Goal: Task Accomplishment & Management: Manage account settings

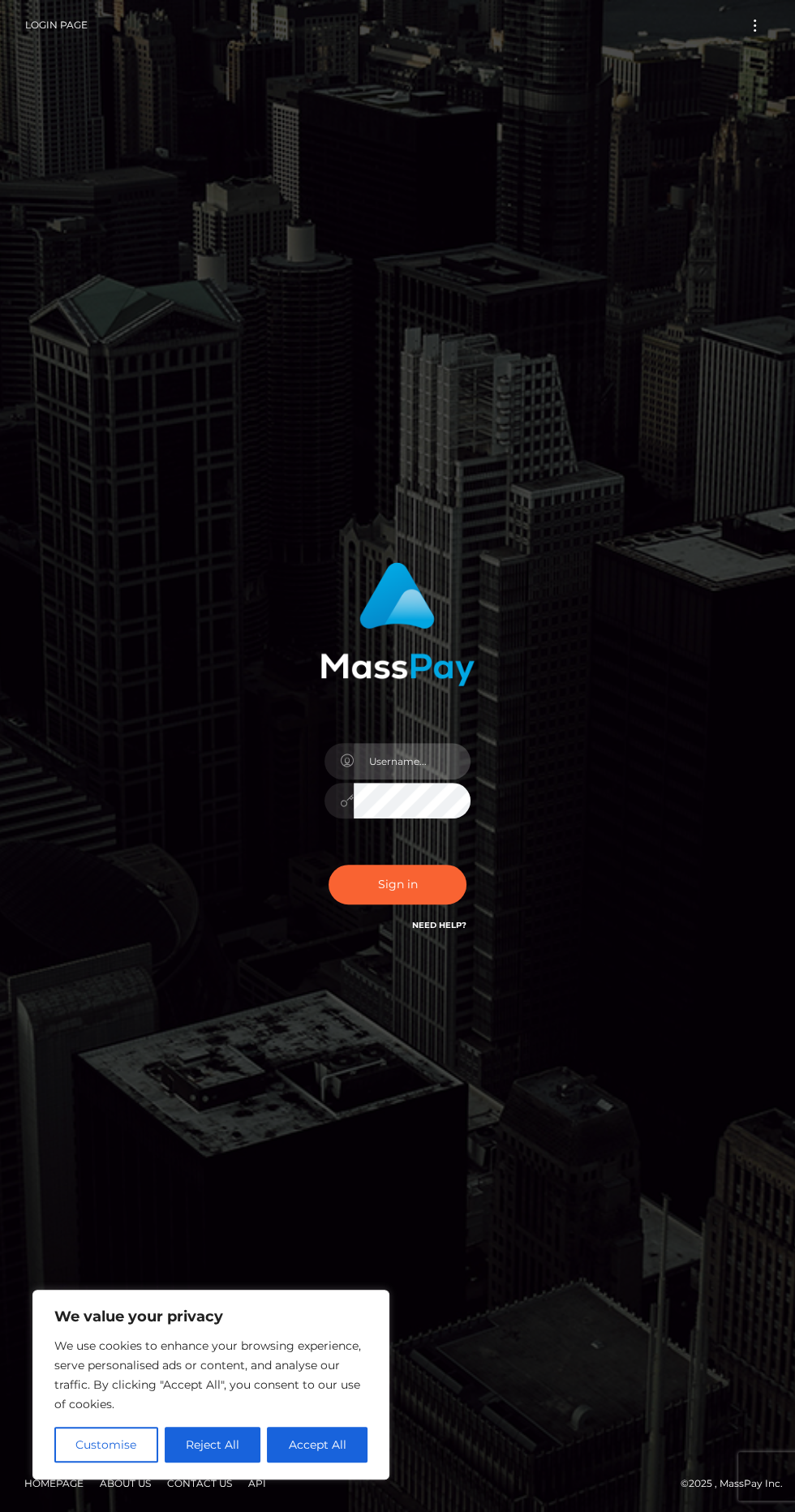
click at [388, 779] on input "text" at bounding box center [412, 761] width 117 height 36
type input "[EMAIL_ADDRESS][DOMAIN_NAME]"
click at [396, 904] on button "Sign in" at bounding box center [397, 884] width 138 height 40
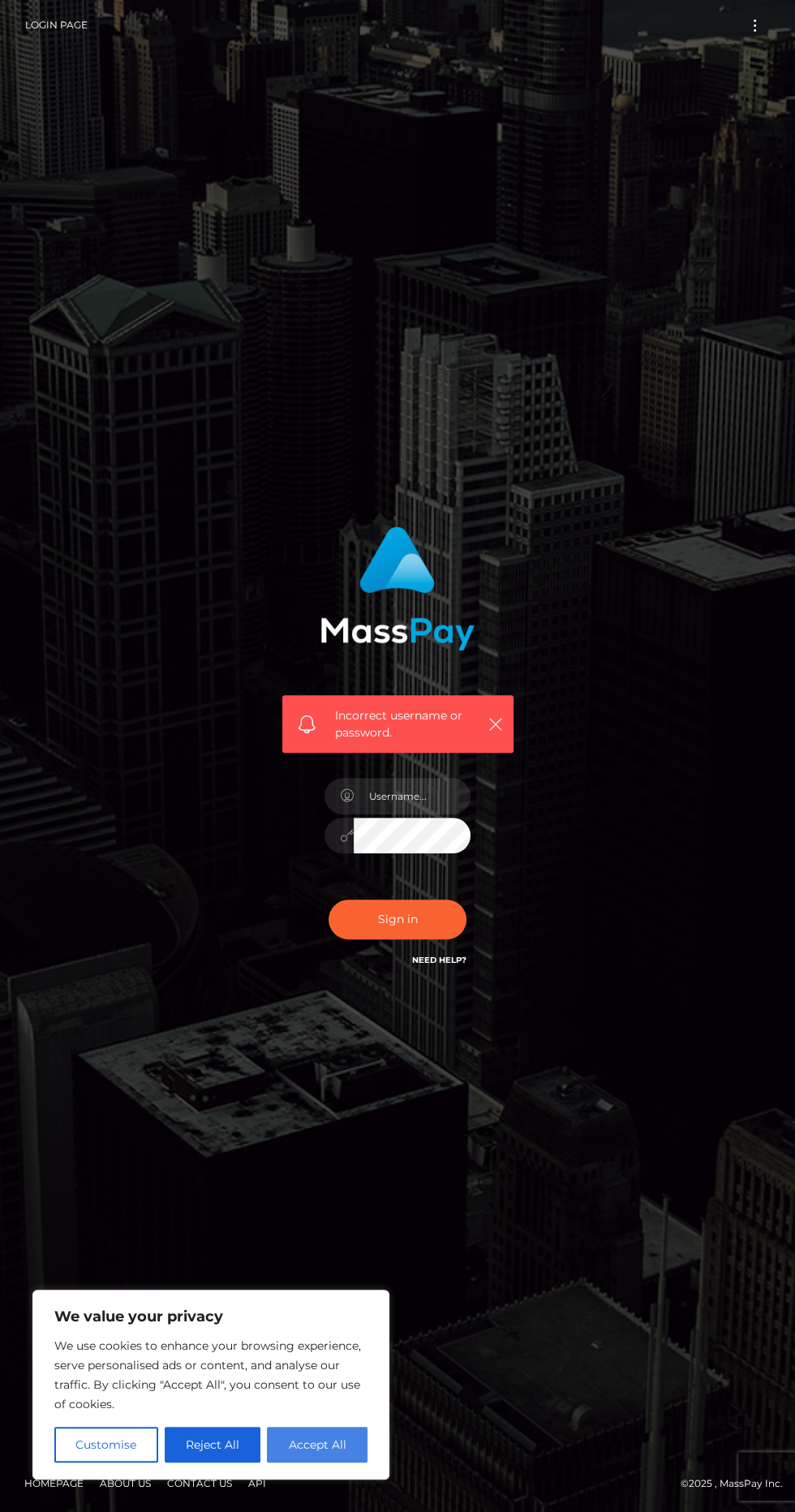
click at [338, 1439] on button "Accept All" at bounding box center [318, 1444] width 101 height 36
checkbox input "true"
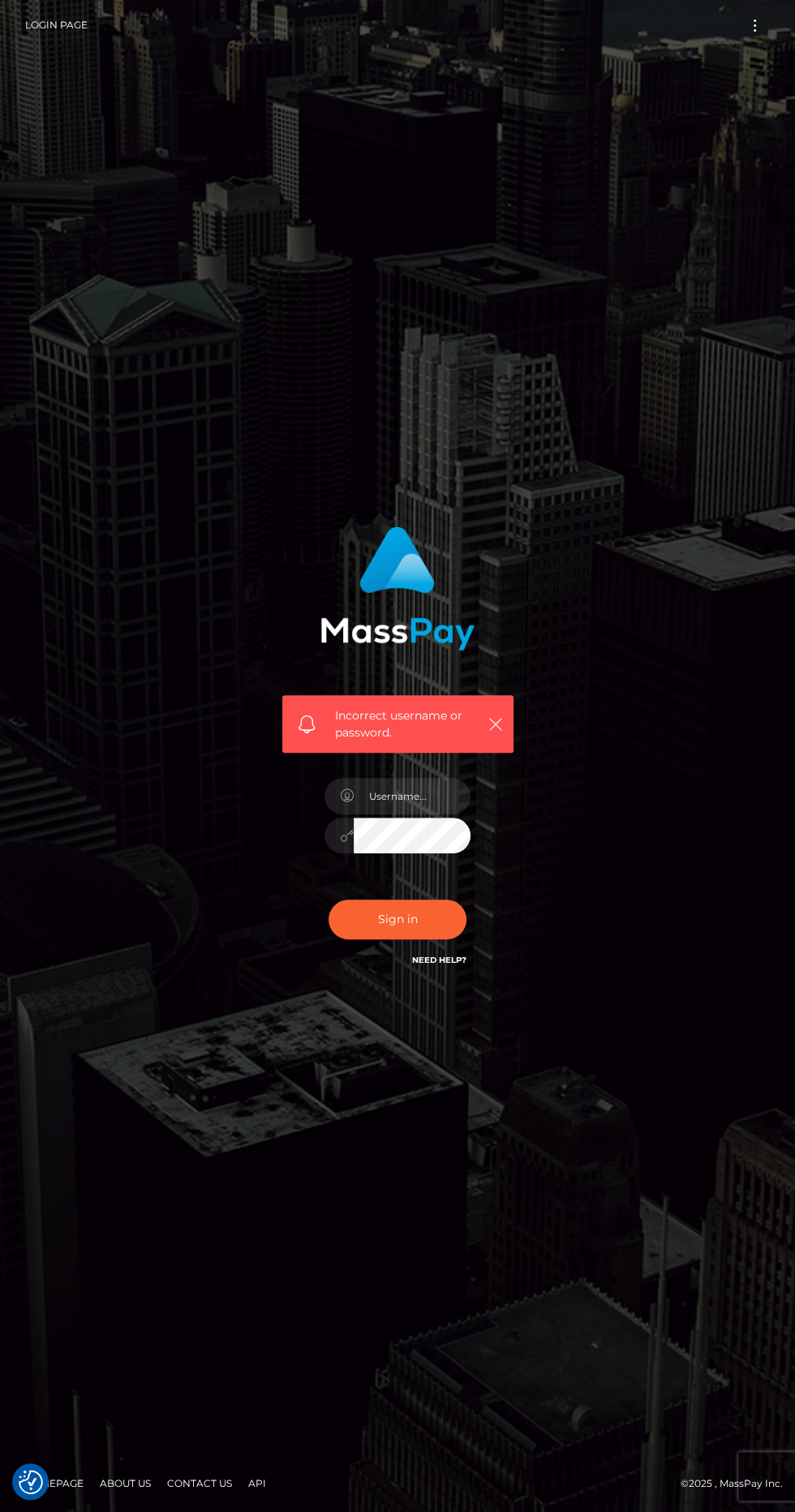
click at [451, 965] on link "Need Help?" at bounding box center [439, 959] width 55 height 11
type input "bbgirl6008@gmail.com"
click at [407, 940] on button "Sign in" at bounding box center [397, 920] width 138 height 40
type input "[EMAIL_ADDRESS][DOMAIN_NAME]"
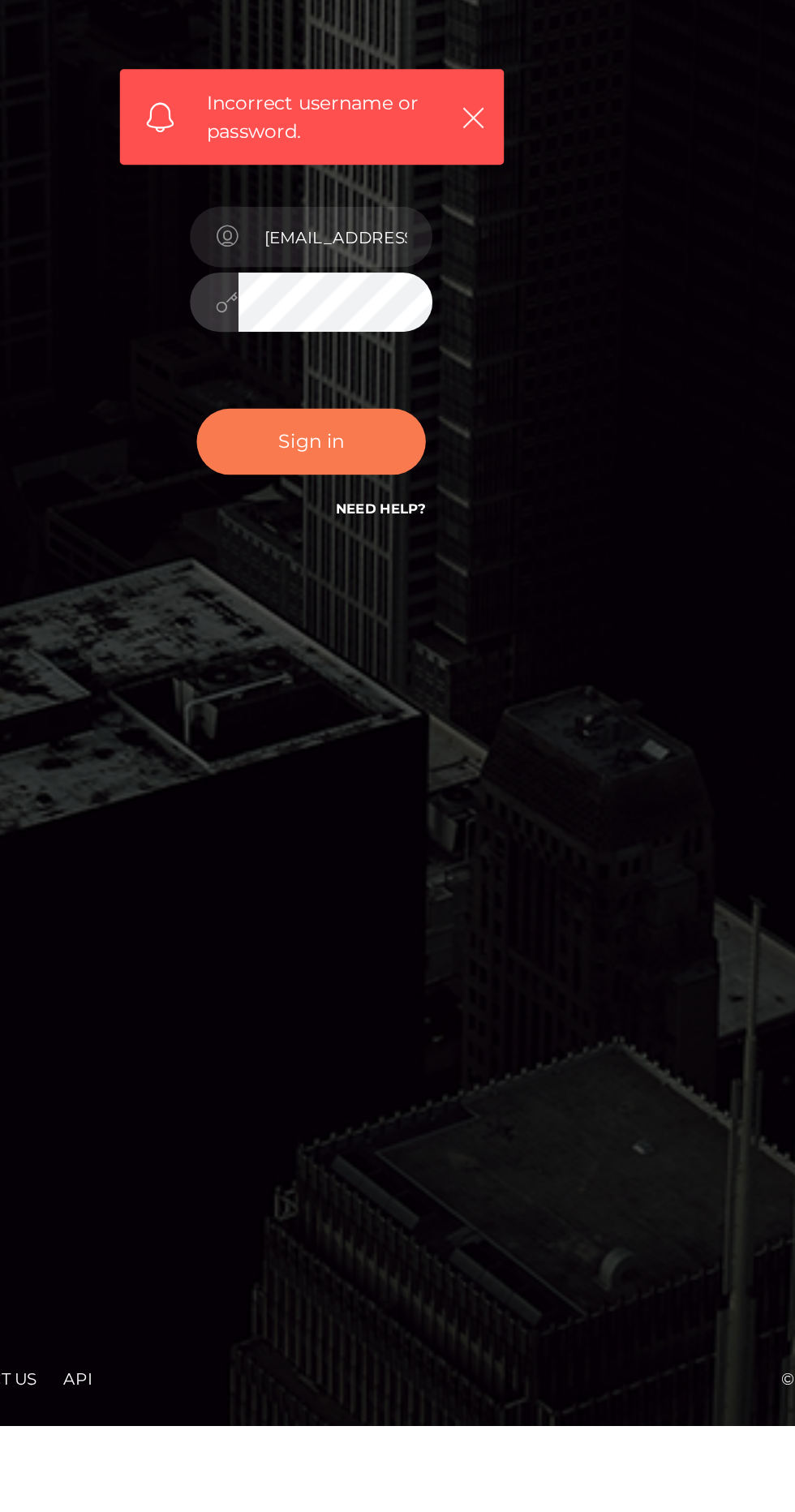
click at [390, 940] on button "Sign in" at bounding box center [397, 920] width 138 height 40
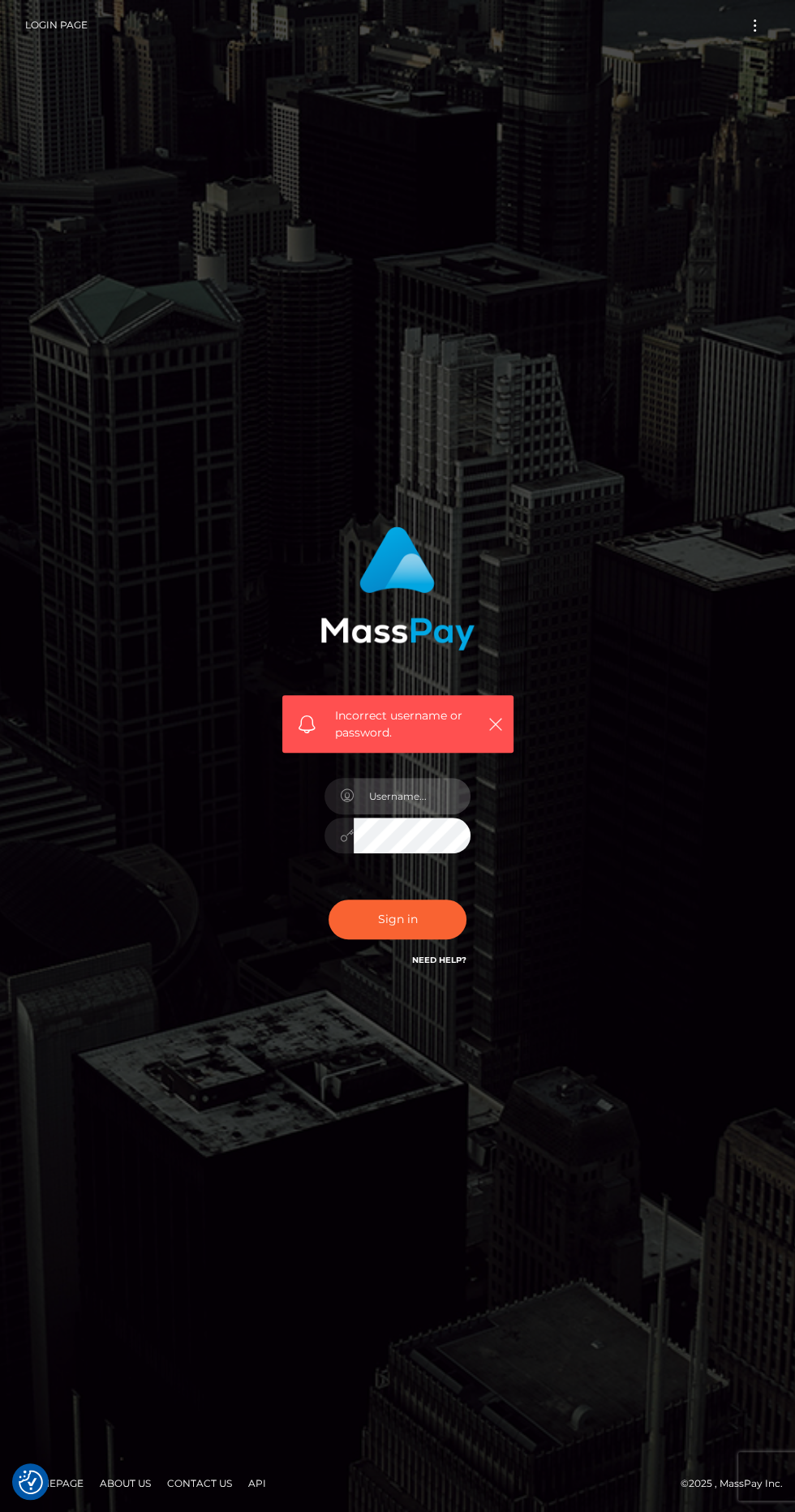
click at [410, 815] on input "text" at bounding box center [412, 796] width 117 height 36
type input "bbgirl6008@gmail.com"
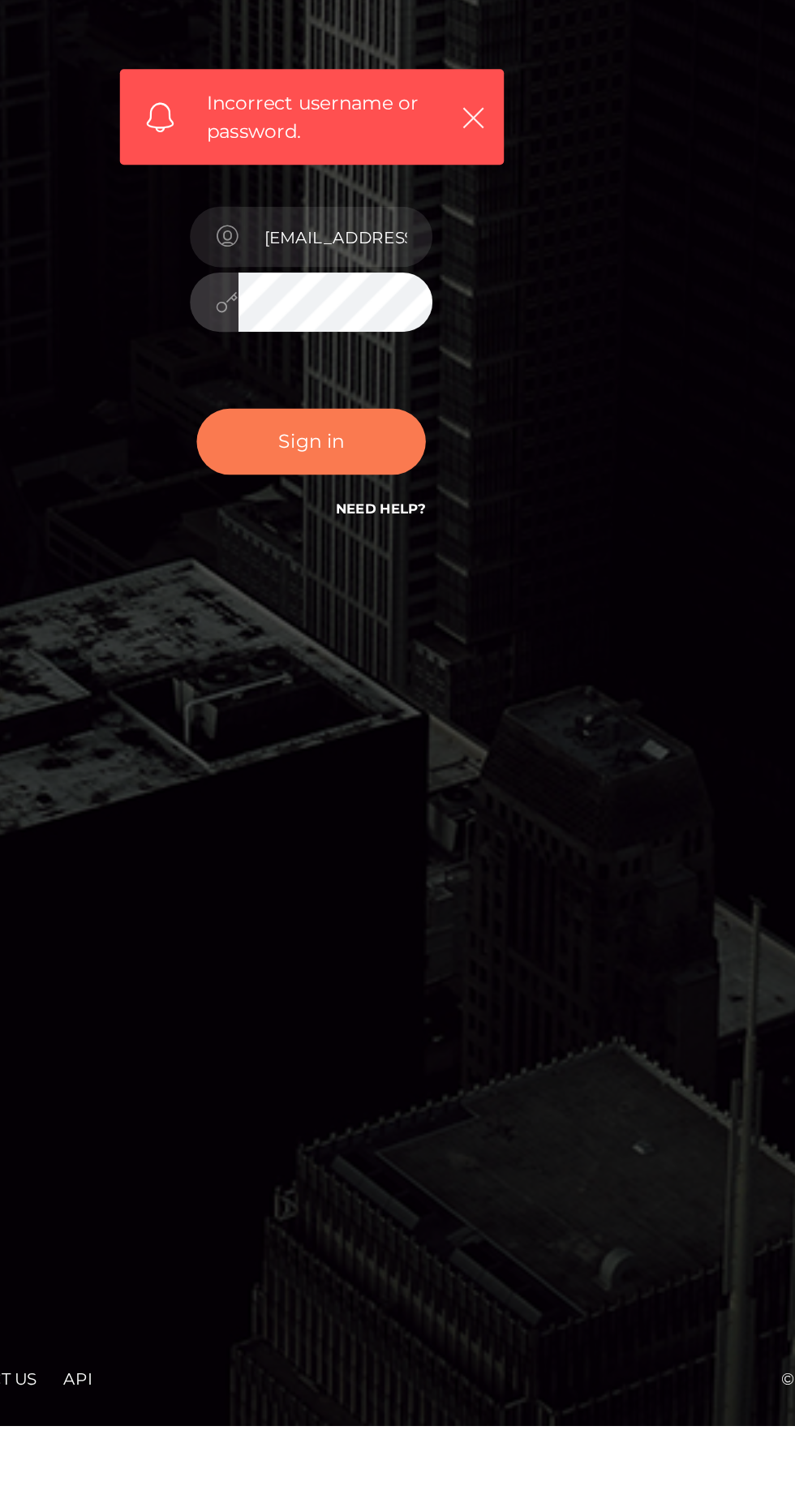
click at [418, 940] on button "Sign in" at bounding box center [397, 920] width 138 height 40
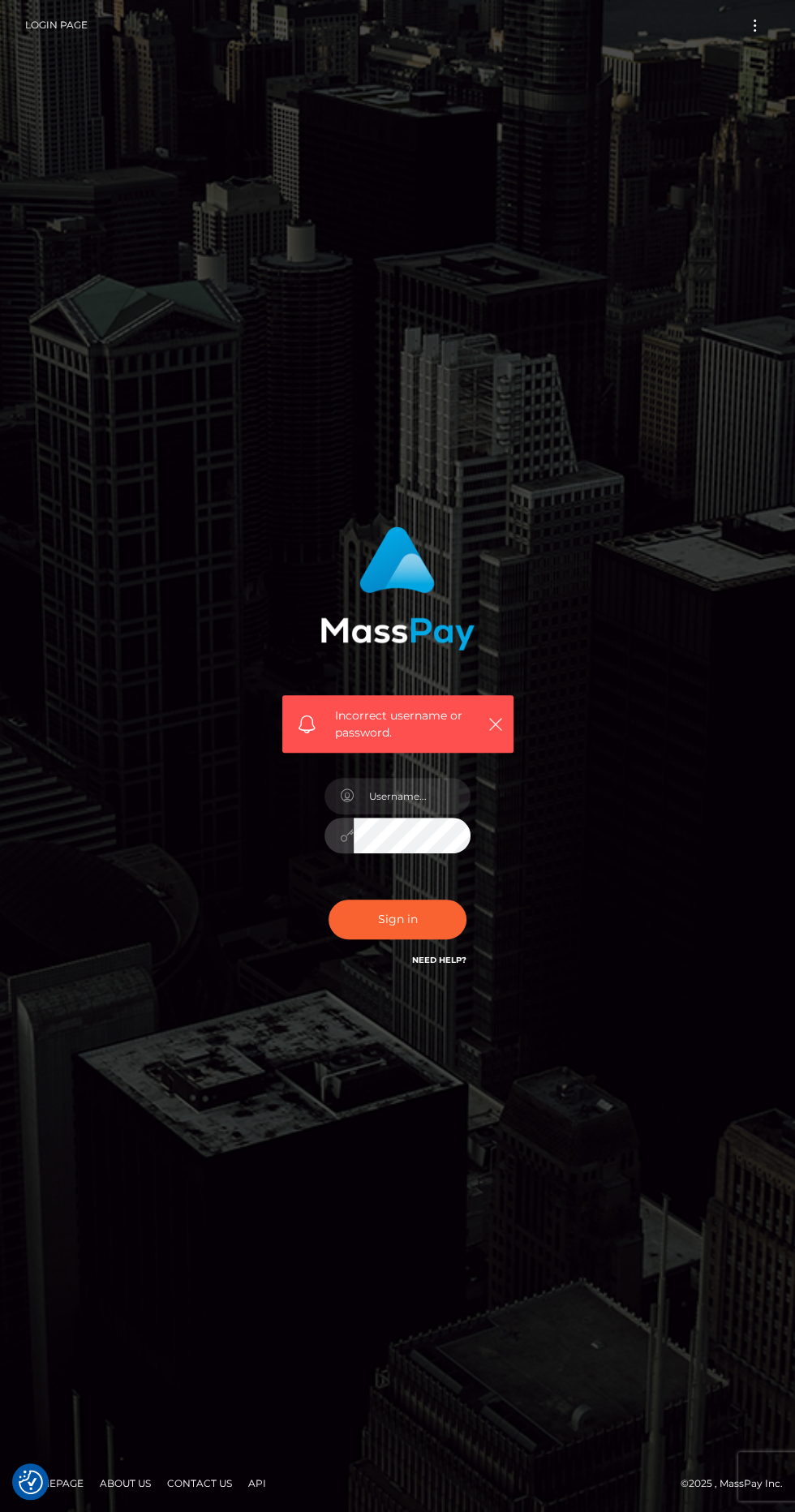
click at [464, 998] on form "Incorrect username or password." at bounding box center [398, 756] width 256 height 483
click at [447, 965] on link "Need Help?" at bounding box center [439, 959] width 55 height 11
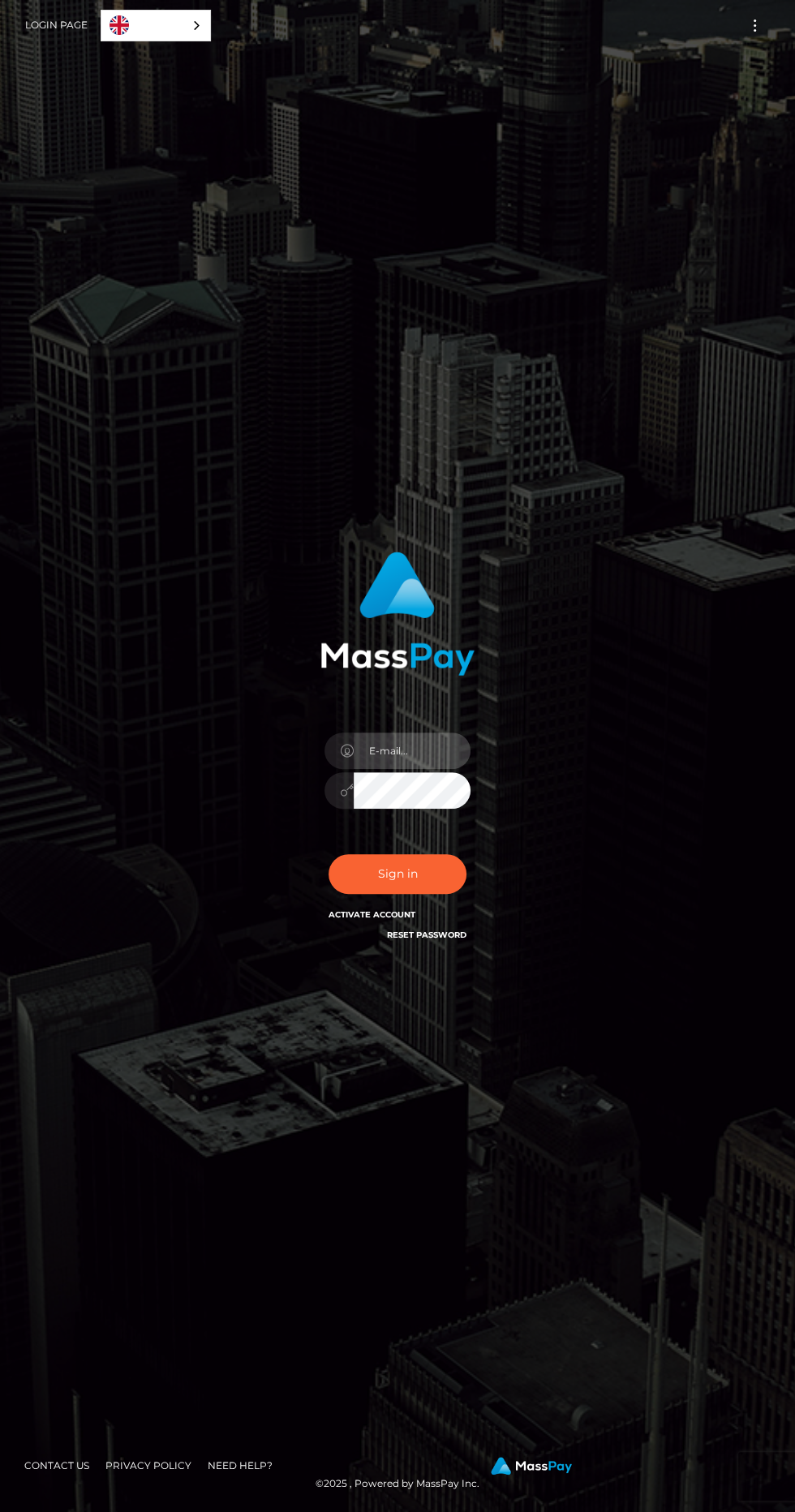
click at [392, 769] on input "email" at bounding box center [412, 751] width 117 height 36
type input "[EMAIL_ADDRESS][DOMAIN_NAME]"
click at [328, 854] on button "Sign in" at bounding box center [397, 874] width 138 height 40
